Goal: Task Accomplishment & Management: Manage account settings

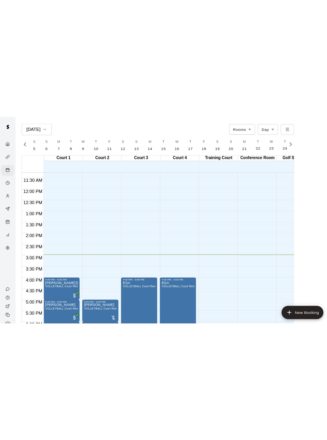
scroll to position [356, 0]
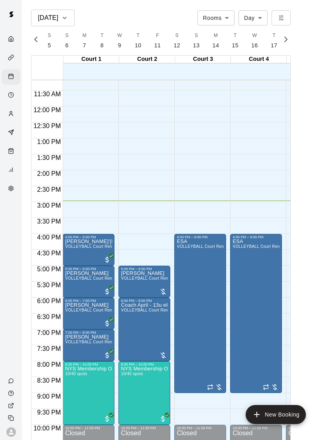
click at [15, 42] on div "Home" at bounding box center [13, 40] width 10 height 8
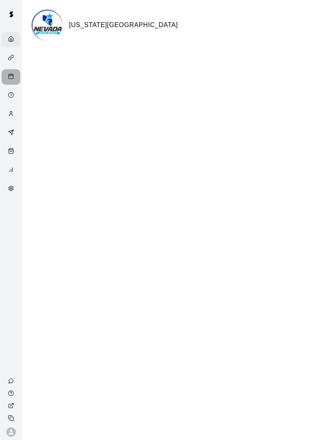
click at [16, 80] on div "Calendar" at bounding box center [13, 77] width 10 height 8
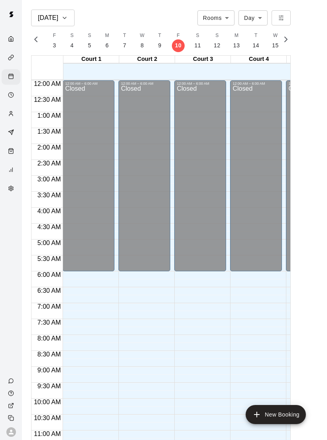
scroll to position [359, 0]
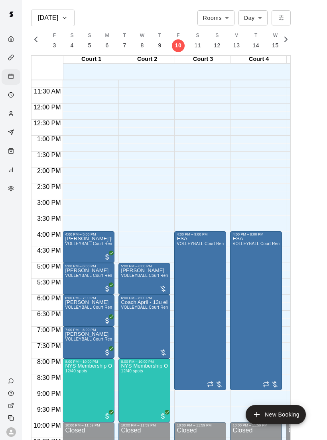
click at [69, 307] on img "edit" at bounding box center [73, 391] width 9 height 9
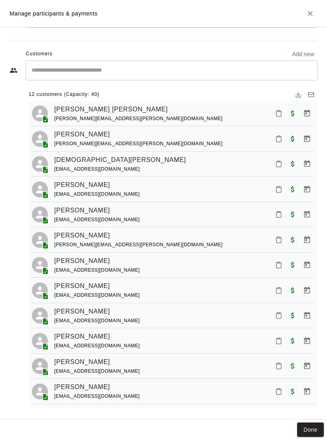
scroll to position [38, 0]
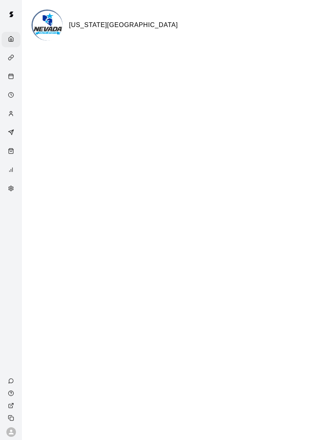
click at [14, 40] on div "Home" at bounding box center [13, 40] width 10 height 8
click at [18, 32] on div "Home" at bounding box center [11, 40] width 19 height 16
click at [15, 77] on div "Calendar" at bounding box center [13, 77] width 10 height 8
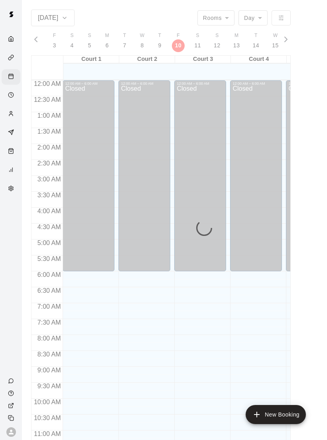
scroll to position [359, 0]
